Goal: Check status: Check status

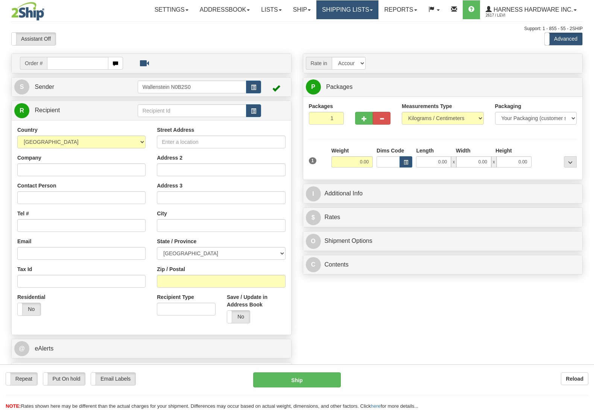
click at [335, 9] on link "Shipping lists" at bounding box center [347, 9] width 62 height 19
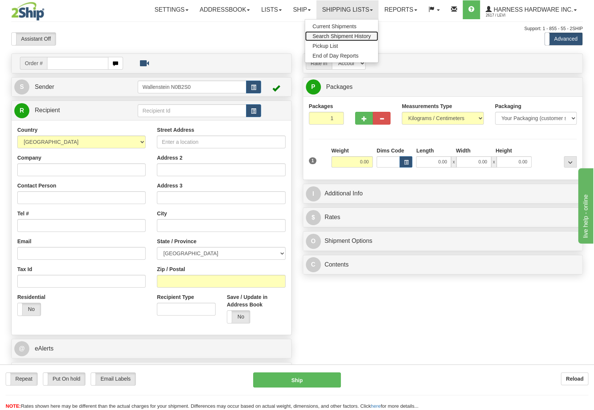
click at [342, 35] on span "Search Shipment History" at bounding box center [342, 36] width 58 height 6
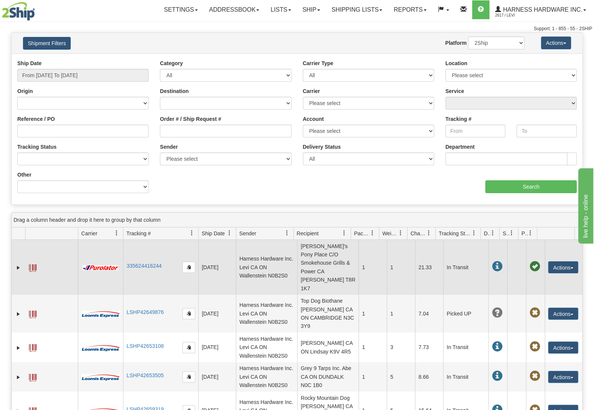
click at [140, 258] on td "335624416244" at bounding box center [160, 267] width 75 height 55
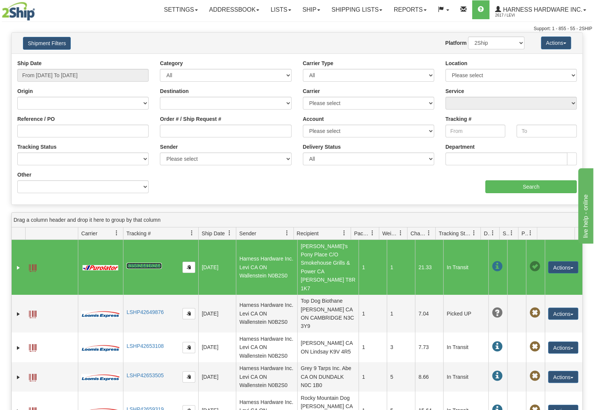
click at [141, 263] on link "335624416244" at bounding box center [143, 266] width 35 height 6
click at [297, 7] on link "Ship" at bounding box center [311, 9] width 29 height 19
click at [298, 26] on link "Ship Screen" at bounding box center [291, 26] width 68 height 10
